Goal: Task Accomplishment & Management: Use online tool/utility

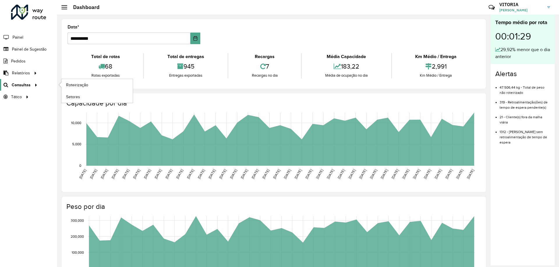
click at [31, 86] on div at bounding box center [35, 85] width 9 height 6
click at [73, 86] on span "Roteirização" at bounding box center [78, 85] width 24 height 6
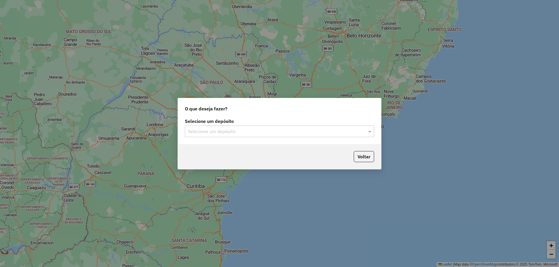
click at [214, 132] on input "text" at bounding box center [274, 131] width 172 height 7
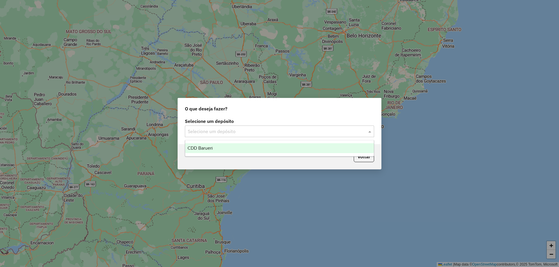
click at [205, 149] on span "CDD Barueri" at bounding box center [199, 148] width 25 height 5
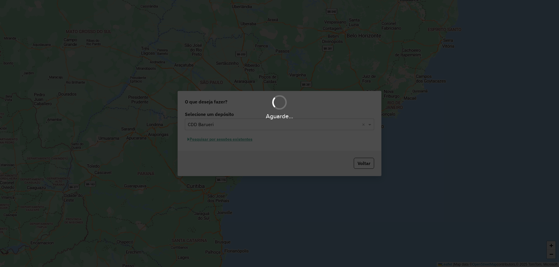
click at [240, 140] on div "Aguarde..." at bounding box center [279, 133] width 559 height 267
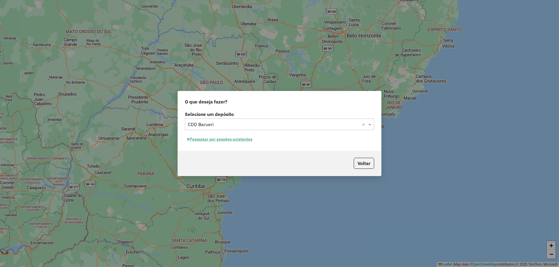
click at [240, 138] on button "Pesquisar por sessões existentes" at bounding box center [220, 139] width 70 height 9
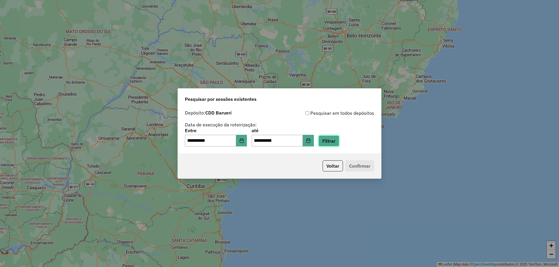
click at [335, 140] on button "Filtrar" at bounding box center [328, 141] width 21 height 11
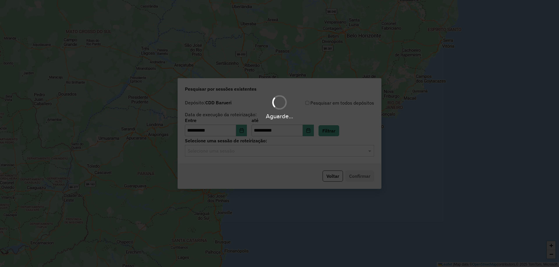
click at [239, 153] on div "Aguarde..." at bounding box center [279, 133] width 559 height 267
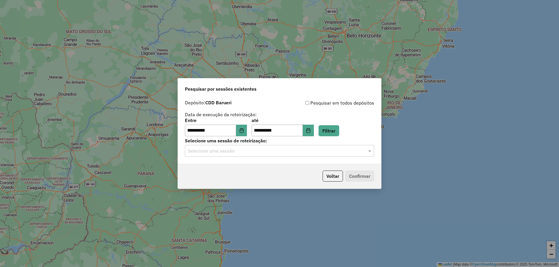
click at [235, 152] on hb-app "**********" at bounding box center [279, 133] width 559 height 267
click at [222, 154] on input "text" at bounding box center [274, 151] width 172 height 7
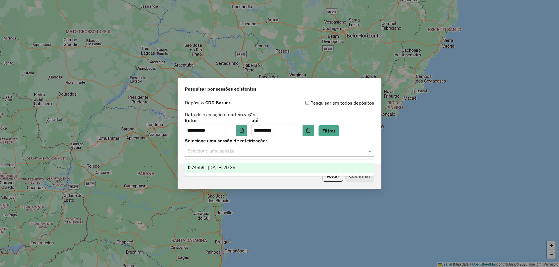
drag, startPoint x: 219, startPoint y: 167, endPoint x: 296, endPoint y: 166, distance: 76.8
click at [220, 167] on span "1274559 - [DATE] 20:35" at bounding box center [211, 167] width 48 height 5
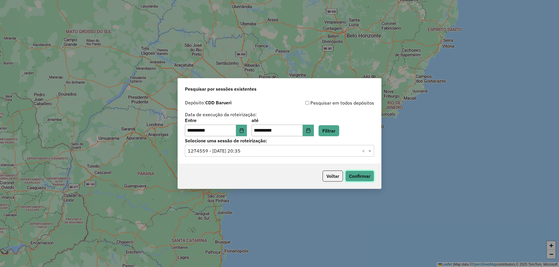
click at [363, 176] on button "Confirmar" at bounding box center [359, 176] width 29 height 11
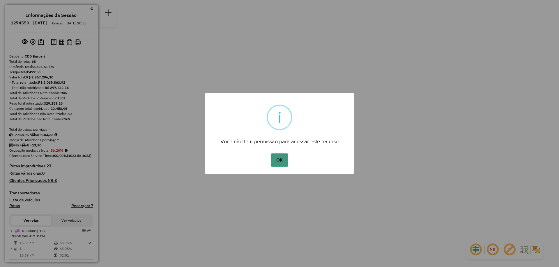
click at [283, 158] on button "OK" at bounding box center [279, 160] width 17 height 13
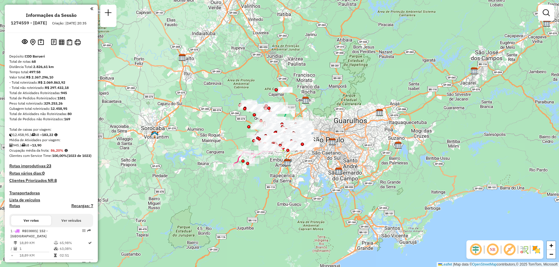
click at [494, 251] on em at bounding box center [492, 250] width 14 height 14
click at [535, 248] on img at bounding box center [535, 249] width 9 height 9
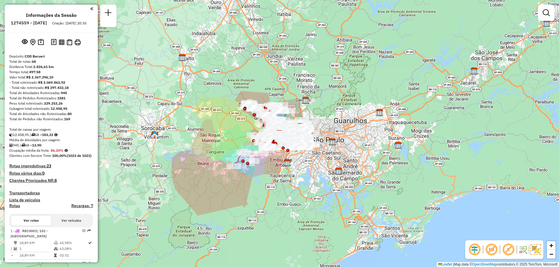
scroll to position [353, 0]
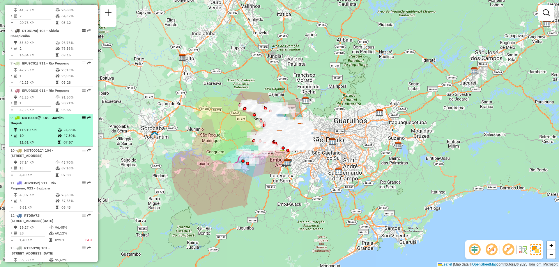
select select "**********"
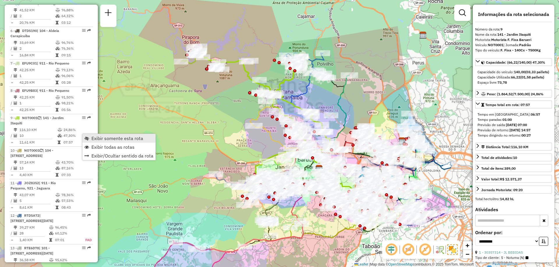
click at [97, 140] on span "Exibir somente esta rota" at bounding box center [117, 138] width 52 height 5
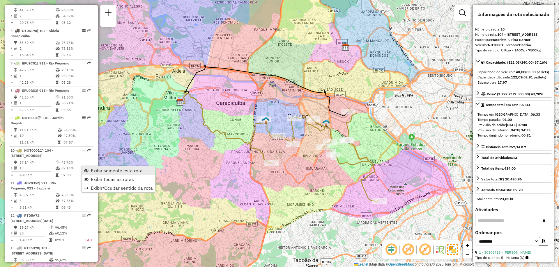
click at [93, 168] on span "Exibir somente esta rota" at bounding box center [117, 170] width 52 height 5
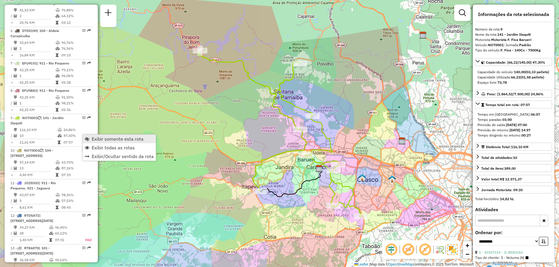
click at [89, 137] on link "Exibir somente esta rota" at bounding box center [119, 139] width 73 height 9
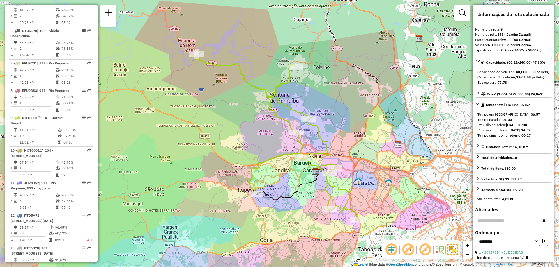
drag, startPoint x: 316, startPoint y: 90, endPoint x: 312, endPoint y: 93, distance: 5.0
click at [312, 93] on div "Janela de atendimento Grade de atendimento Capacidade Transportadoras Veículos …" at bounding box center [279, 133] width 559 height 267
